Goal: Task Accomplishment & Management: Manage account settings

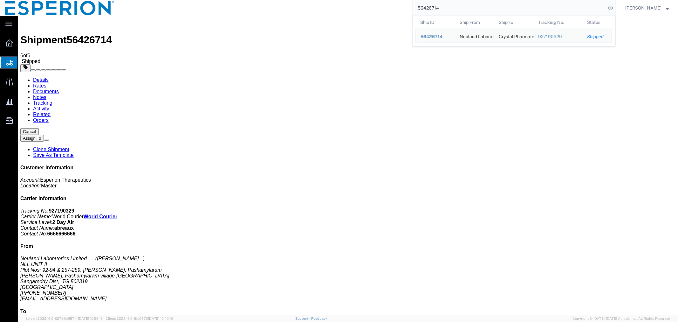
drag, startPoint x: 456, startPoint y: 10, endPoint x: 365, endPoint y: 10, distance: 91.6
click at [365, 10] on div "56426714 Ship ID Ship From Ship To Tracking Nu. Status Ship ID 56426714 Ship Fr…" at bounding box center [368, 8] width 497 height 16
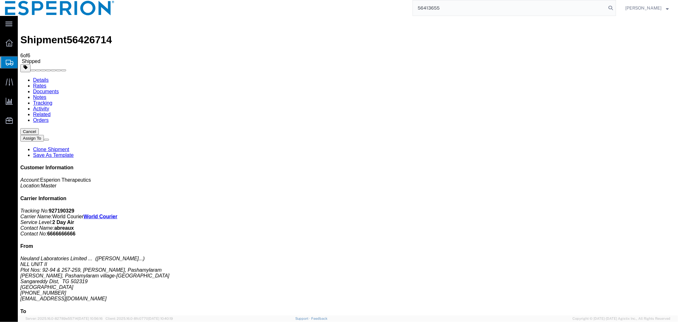
type input "56413655"
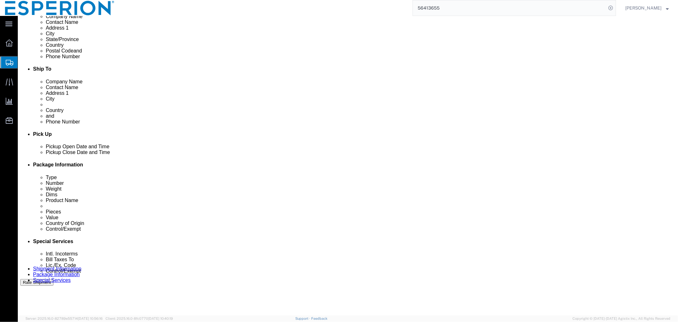
scroll to position [249, 0]
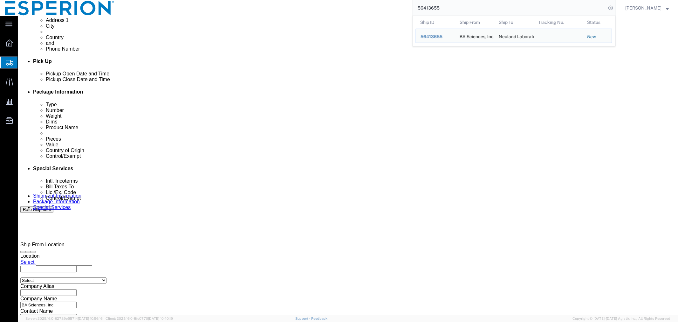
drag, startPoint x: 489, startPoint y: 142, endPoint x: 394, endPoint y: 142, distance: 94.4
click div "Select Account Type Activity ID Airline Appointment Number ASN Batch Request # …"
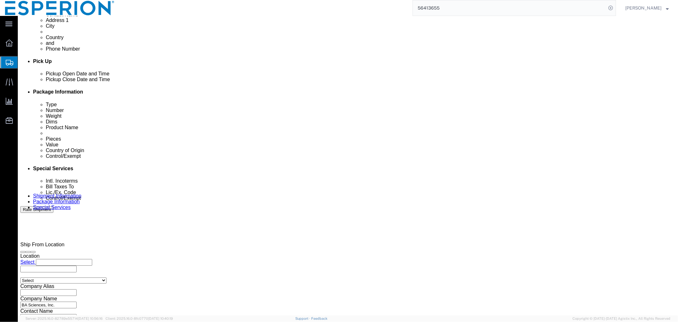
type input "SB-21-E-029-A"
click div "[DATE] 5:35 PM"
click button "Apply"
click button "Continue"
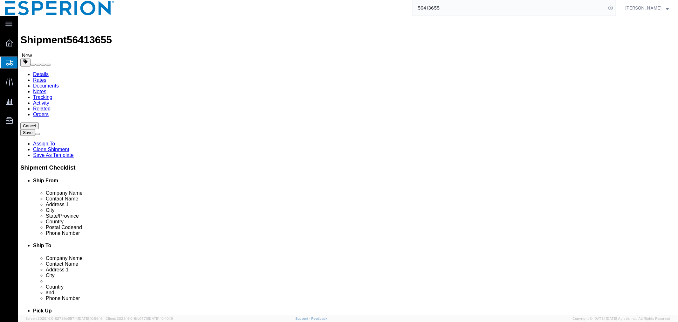
click dd "1.00 Gram"
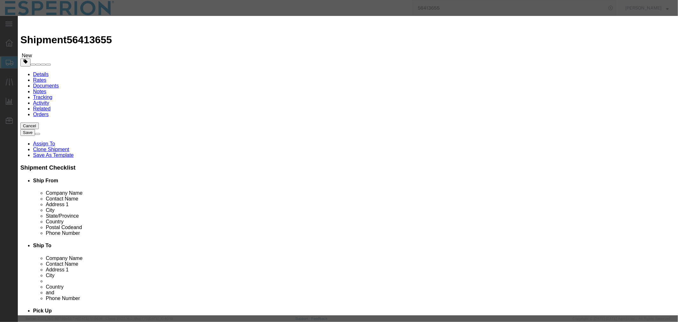
scroll to position [250, 0]
click button "Save & Close"
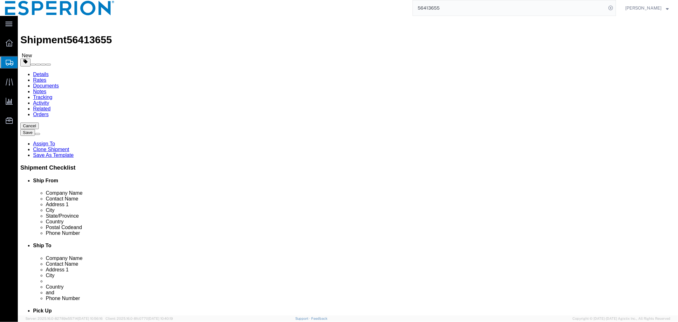
click button "Continue"
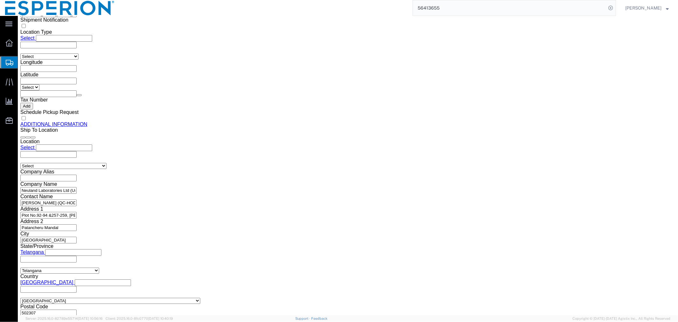
scroll to position [708, 0]
click button "Rate Shipment"
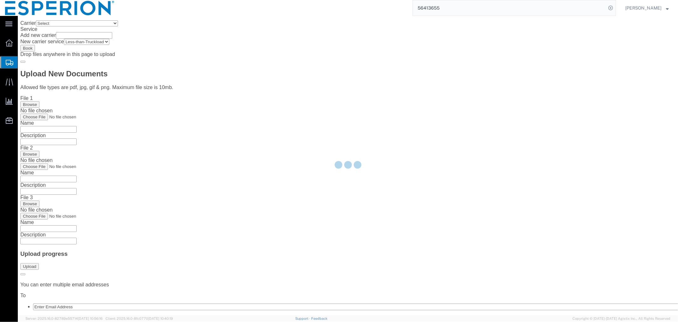
scroll to position [0, 0]
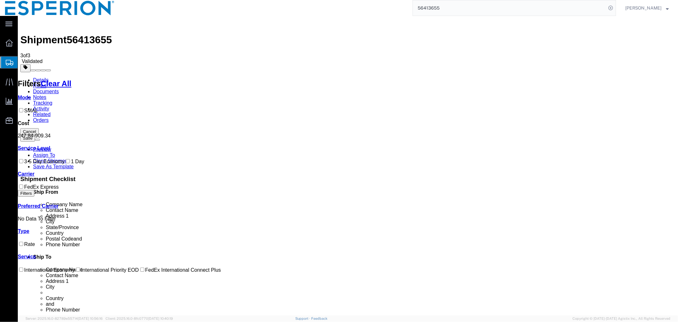
click at [89, 34] on span "56413655" at bounding box center [88, 39] width 45 height 11
copy span "56413655"
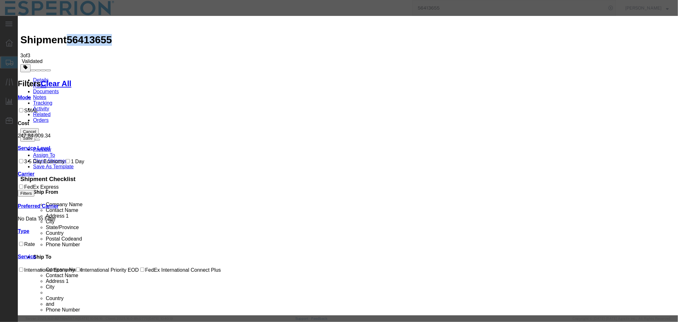
select select "2322"
select select "10474"
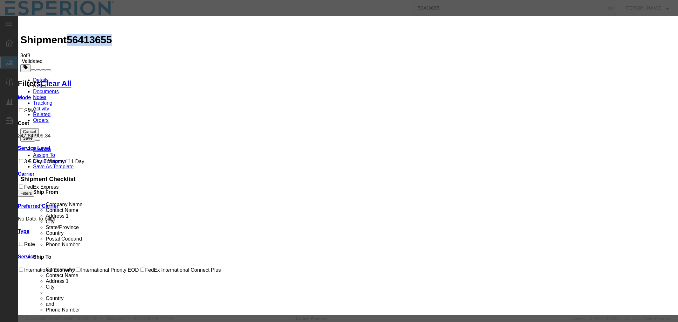
paste input "927183837"
type input "927183837"
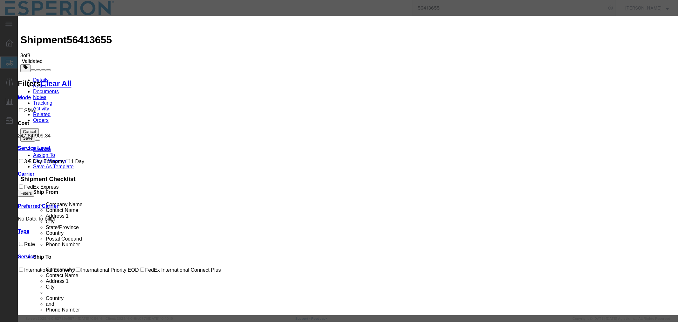
type input "ABREAUX"
type input "[PHONE_NUMBER]"
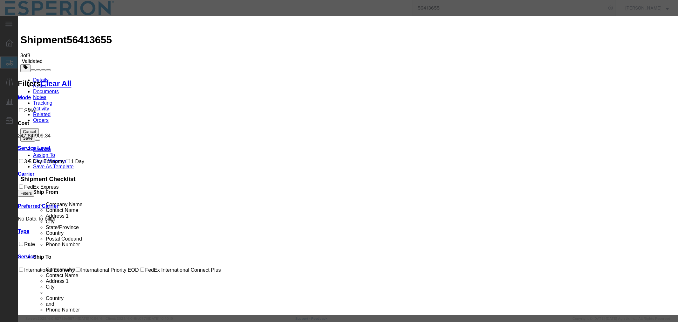
type input "[DATE]"
select select "0800"
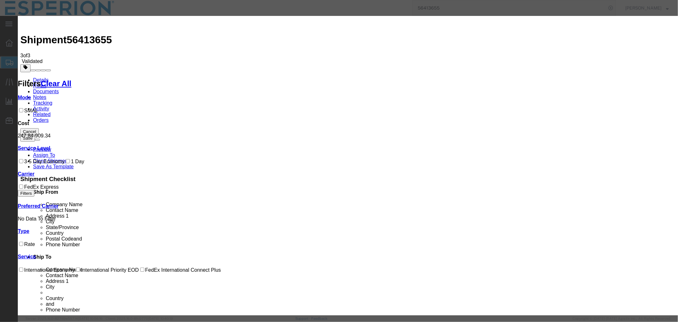
type input "[DATE]"
select select "0800"
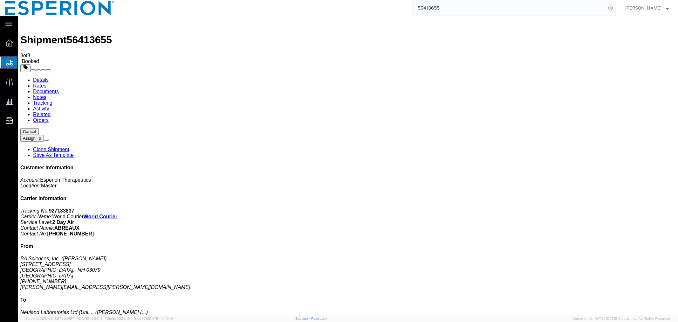
checkbox input "true"
